Goal: Task Accomplishment & Management: Manage account settings

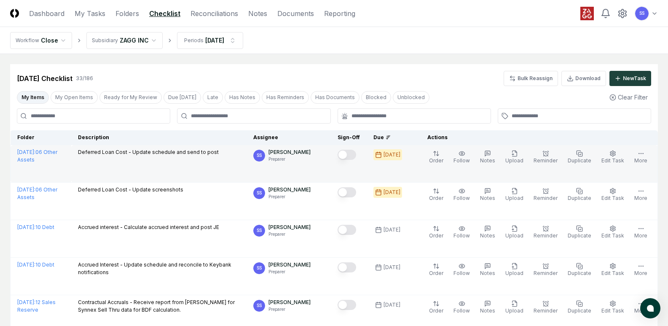
click at [351, 157] on button "Mark complete" at bounding box center [346, 155] width 19 height 10
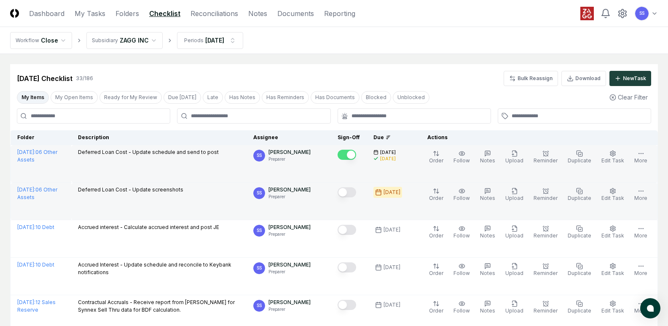
click at [352, 192] on button "Mark complete" at bounding box center [346, 192] width 19 height 10
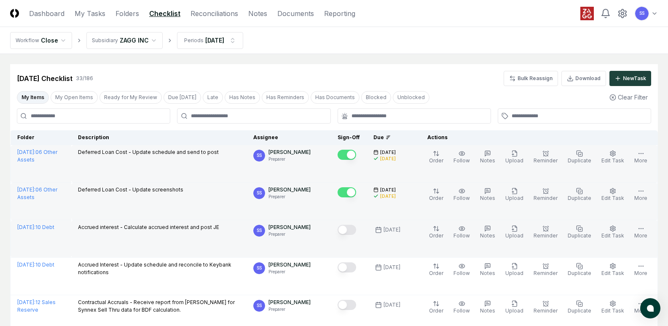
click at [356, 230] on button "Mark complete" at bounding box center [346, 230] width 19 height 10
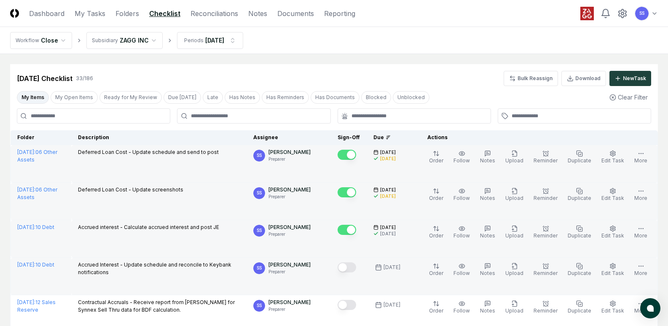
click at [355, 268] on button "Mark complete" at bounding box center [346, 267] width 19 height 10
click at [219, 17] on link "Reconciliations" at bounding box center [214, 13] width 48 height 10
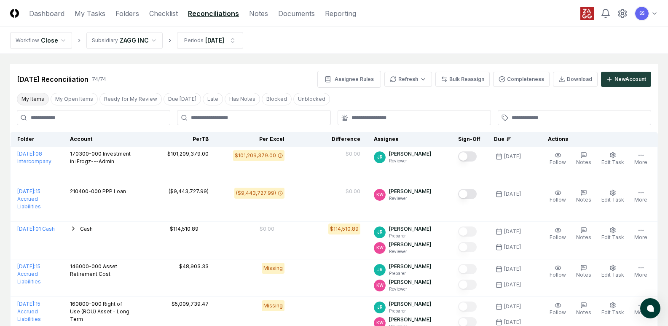
click at [42, 98] on button "My Items" at bounding box center [33, 99] width 32 height 13
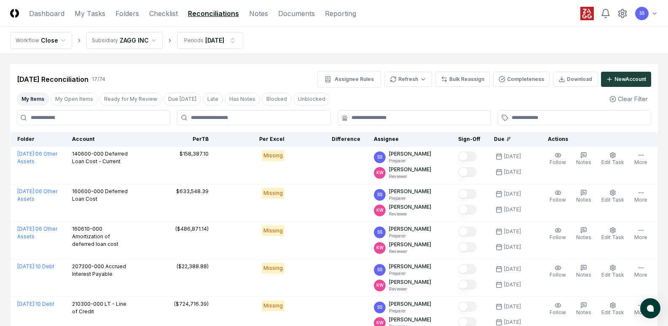
click at [28, 98] on button "My Items" at bounding box center [33, 99] width 32 height 13
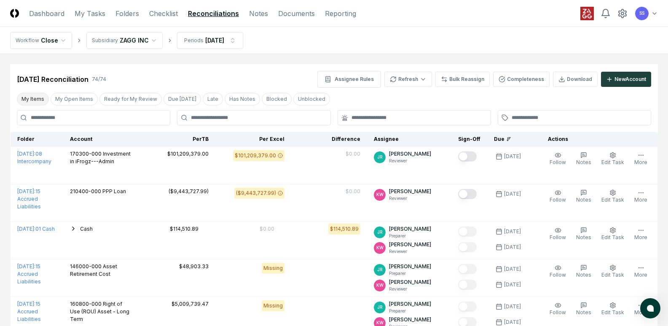
click at [35, 99] on button "My Items" at bounding box center [33, 99] width 32 height 13
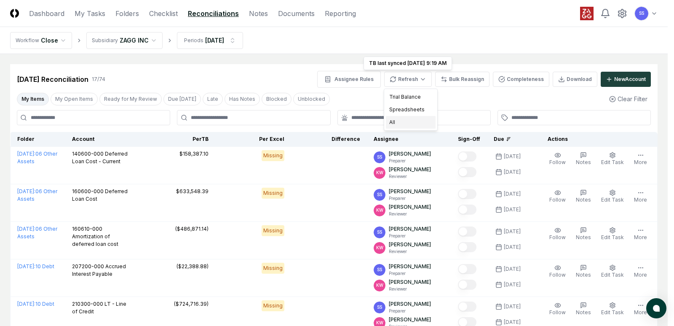
click at [392, 121] on div "All" at bounding box center [411, 122] width 50 height 13
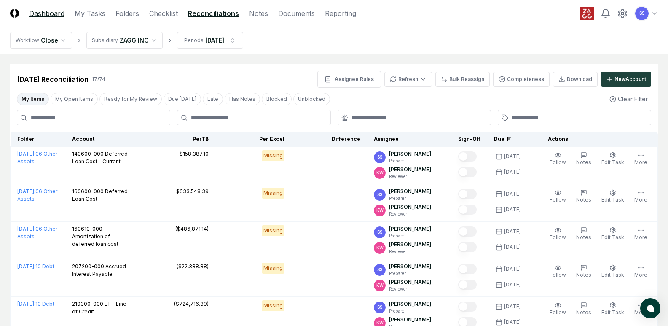
click at [55, 15] on link "Dashboard" at bounding box center [46, 13] width 35 height 10
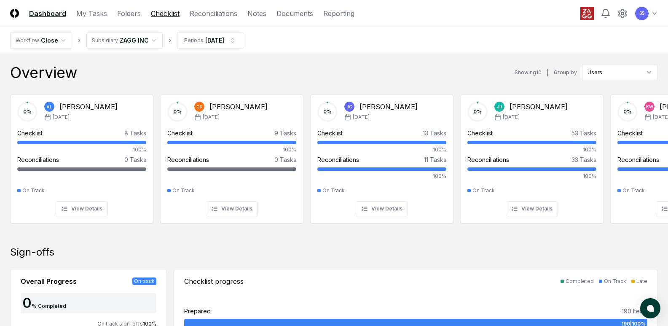
click at [170, 15] on link "Checklist" at bounding box center [165, 13] width 29 height 10
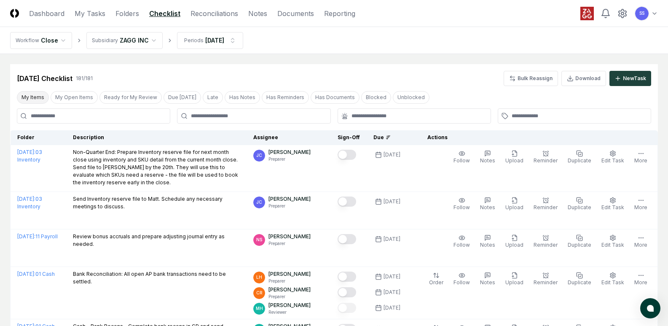
click at [34, 99] on button "My Items" at bounding box center [33, 97] width 32 height 13
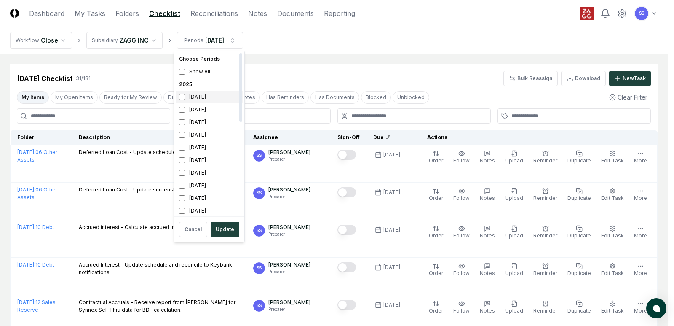
click at [203, 94] on div "[DATE]" at bounding box center [209, 97] width 67 height 13
click at [203, 107] on div "[DATE]" at bounding box center [209, 109] width 67 height 13
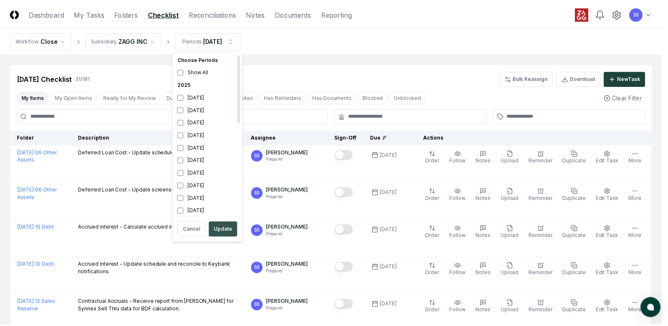
scroll to position [3, 0]
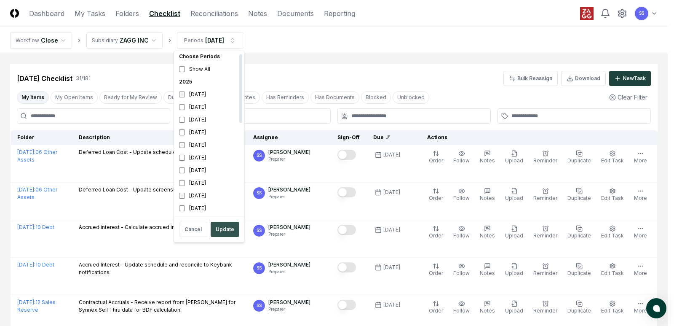
click at [222, 231] on button "Update" at bounding box center [225, 229] width 29 height 15
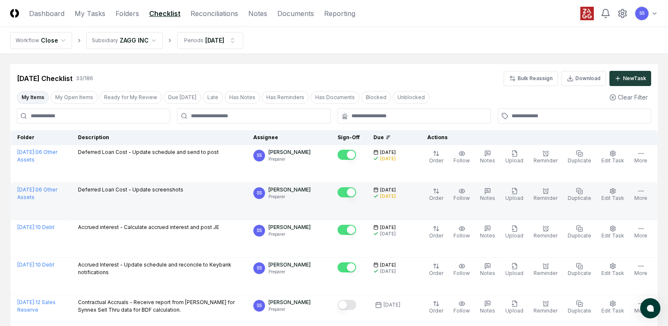
scroll to position [42, 0]
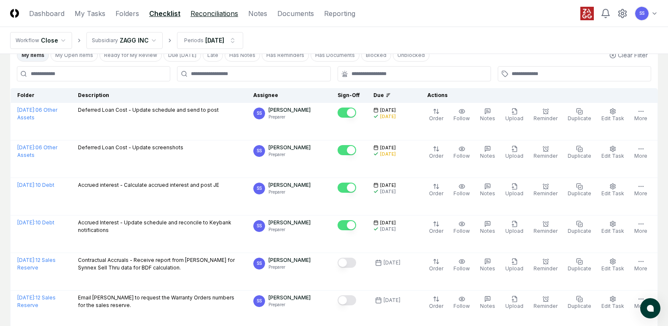
click at [204, 16] on link "Reconciliations" at bounding box center [214, 13] width 48 height 10
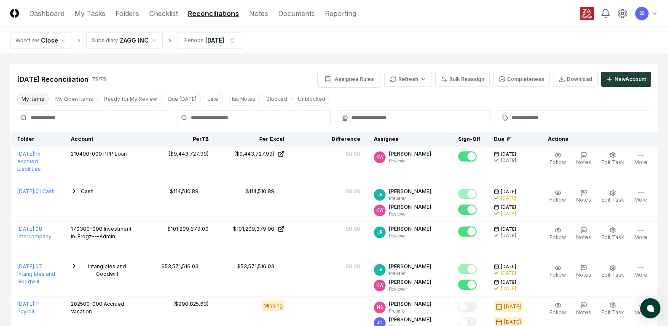
click at [36, 99] on button "My Items" at bounding box center [33, 99] width 32 height 13
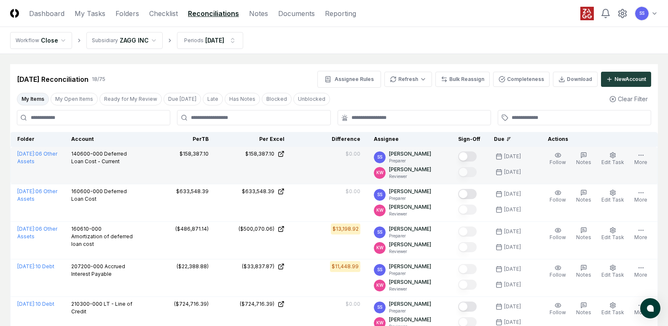
click at [476, 157] on button "Mark complete" at bounding box center [467, 156] width 19 height 10
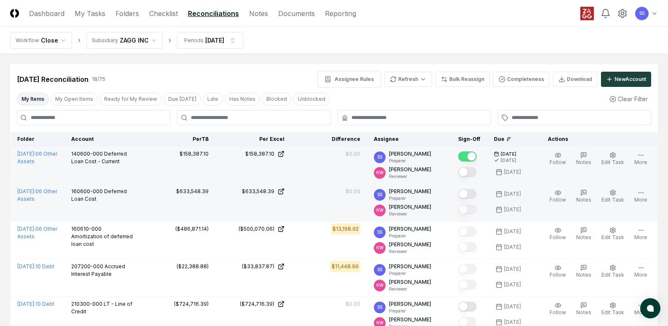
click at [476, 193] on button "Mark complete" at bounding box center [467, 194] width 19 height 10
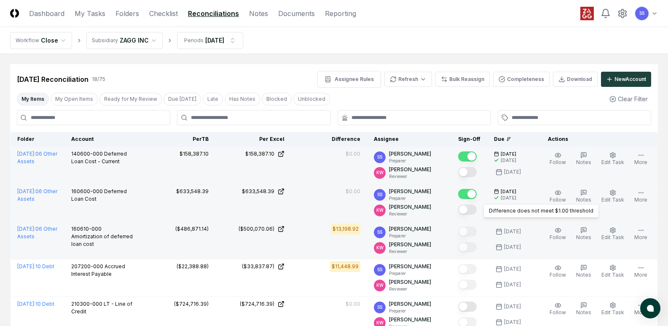
scroll to position [42, 0]
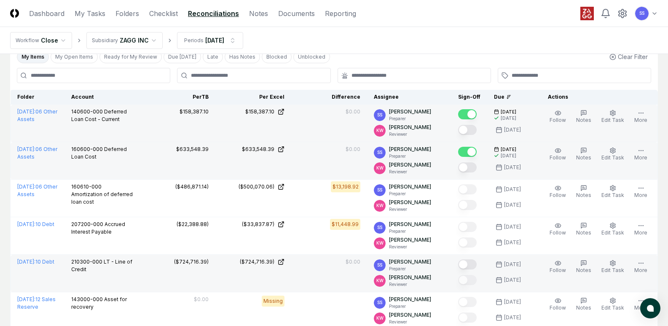
click at [476, 266] on button "Mark complete" at bounding box center [467, 264] width 19 height 10
